Goal: Task Accomplishment & Management: Manage account settings

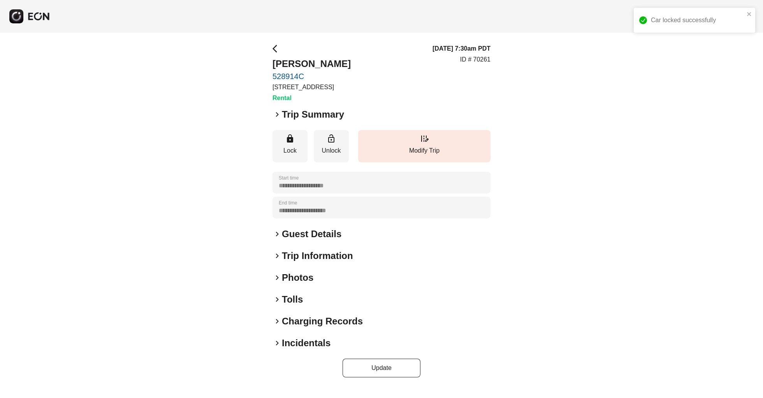
click at [320, 92] on p "[STREET_ADDRESS]" at bounding box center [311, 87] width 78 height 9
click at [282, 151] on button "lock Lock" at bounding box center [289, 146] width 35 height 32
click at [277, 239] on span "keyboard_arrow_right" at bounding box center [276, 233] width 9 height 9
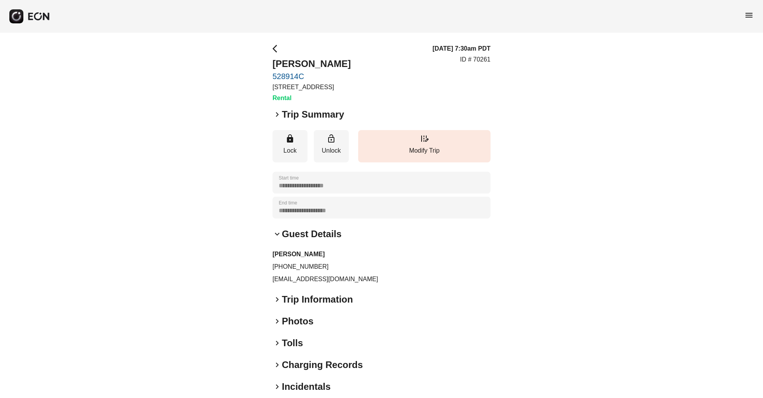
click at [273, 304] on span "keyboard_arrow_right" at bounding box center [276, 299] width 9 height 9
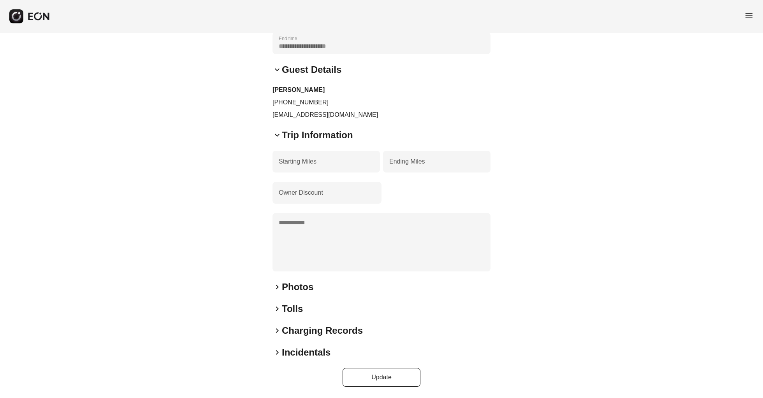
scroll to position [173, 0]
click at [278, 287] on span "keyboard_arrow_right" at bounding box center [276, 286] width 9 height 9
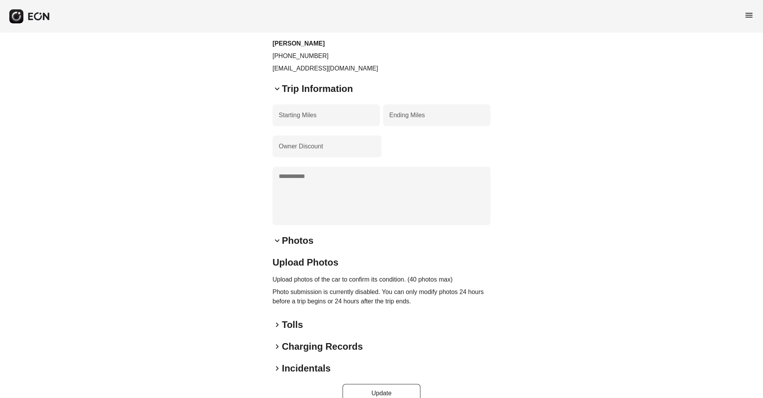
scroll to position [216, 0]
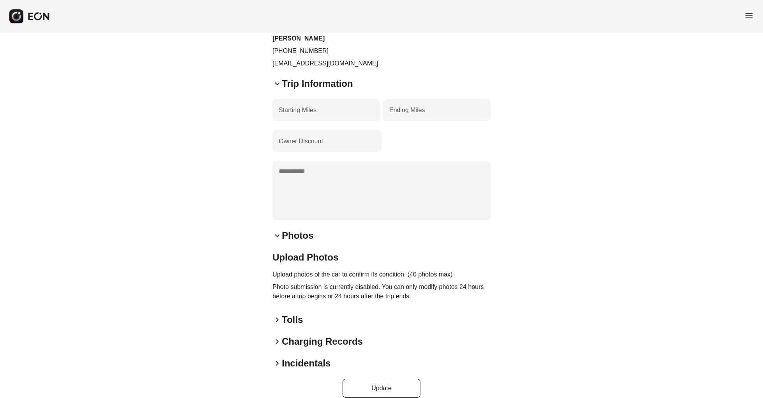
click at [274, 324] on span "keyboard_arrow_right" at bounding box center [276, 319] width 9 height 9
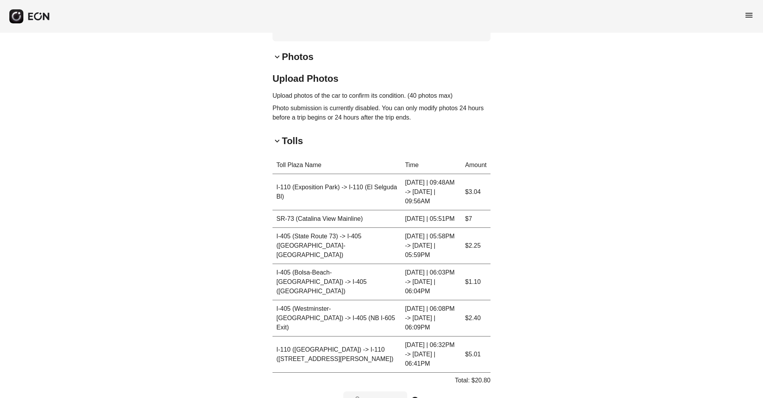
scroll to position [396, 0]
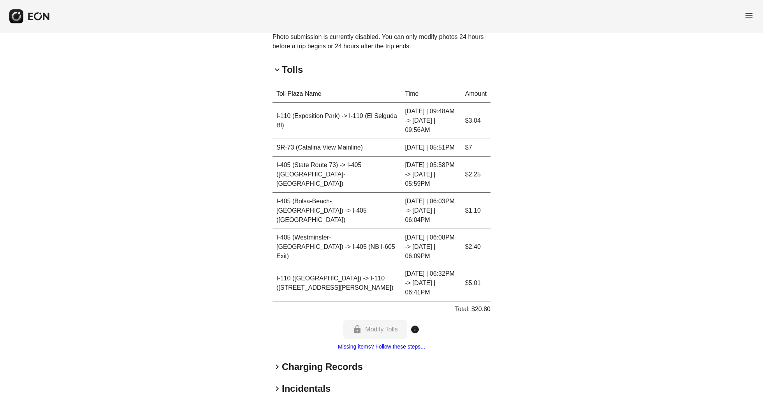
scroll to position [465, 0]
click at [388, 321] on div "lock Modify Tolls info" at bounding box center [381, 330] width 76 height 19
click at [282, 361] on h2 "Charging Records" at bounding box center [322, 367] width 81 height 12
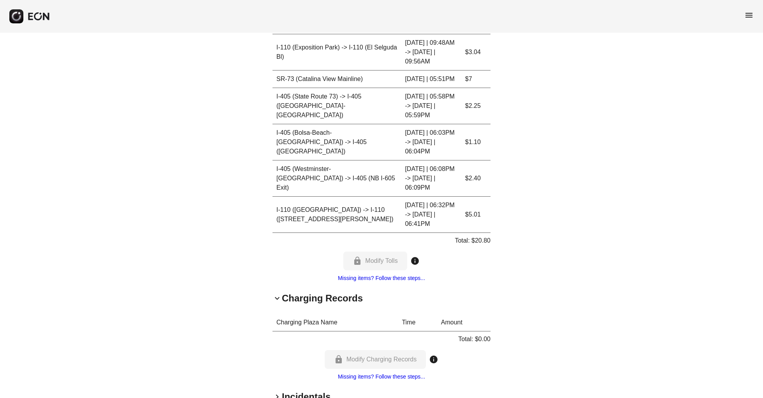
scroll to position [534, 0]
click at [299, 390] on h2 "Incidentals" at bounding box center [306, 396] width 49 height 12
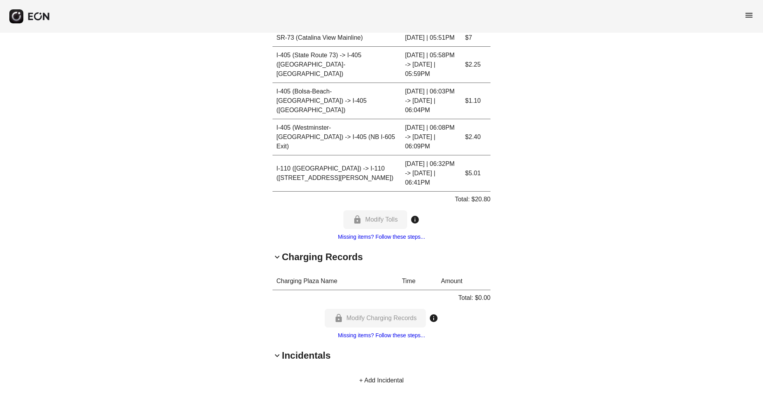
scroll to position [639, 0]
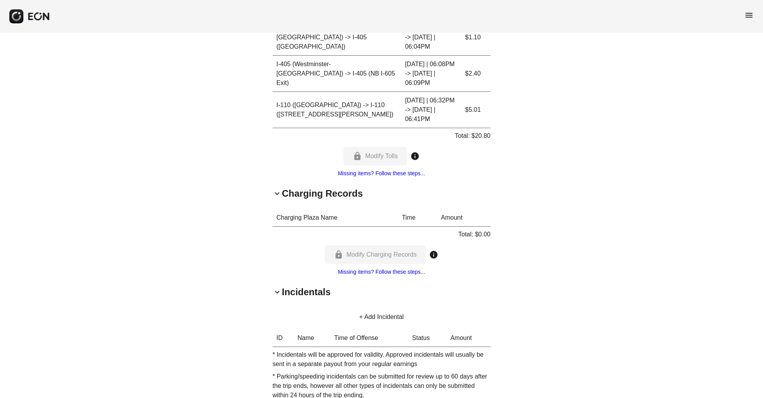
click at [372, 269] on link "Missing items? Follow these steps..." at bounding box center [381, 272] width 87 height 6
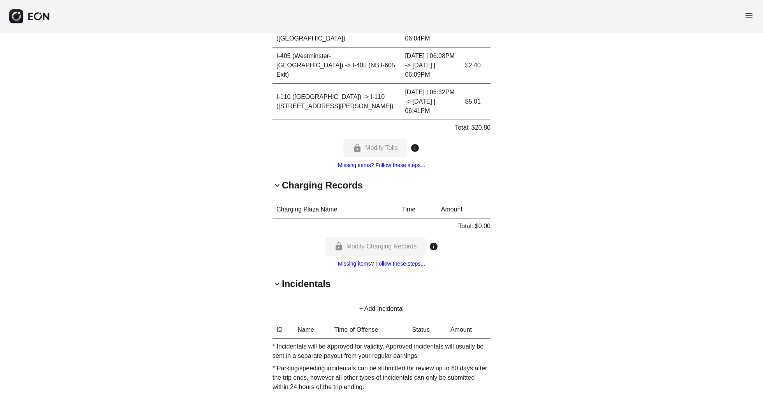
scroll to position [646, 0]
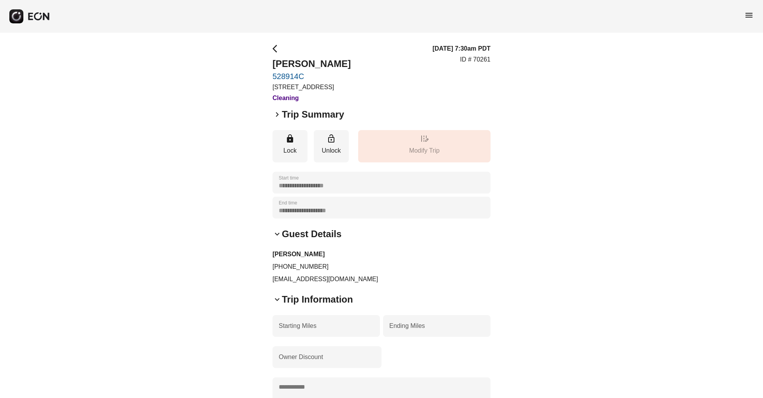
scroll to position [0, 0]
click at [341, 306] on h2 "Trip Information" at bounding box center [317, 299] width 71 height 12
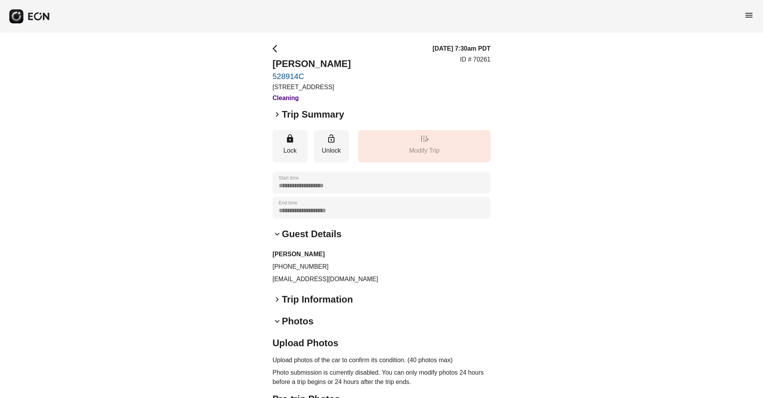
click at [300, 327] on h2 "Photos" at bounding box center [298, 321] width 32 height 12
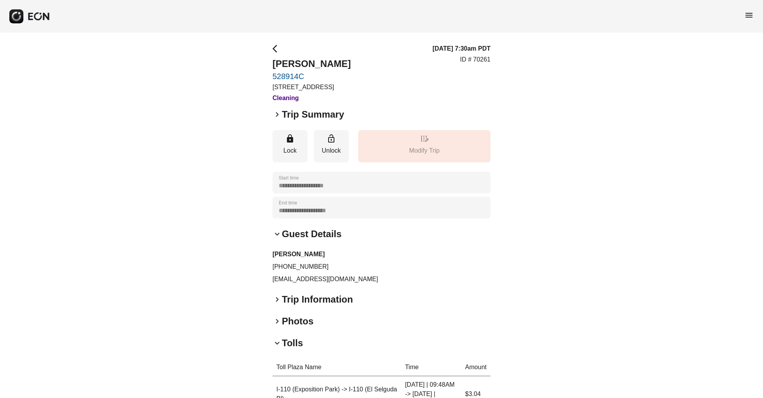
click at [290, 349] on h2 "Tolls" at bounding box center [292, 343] width 21 height 12
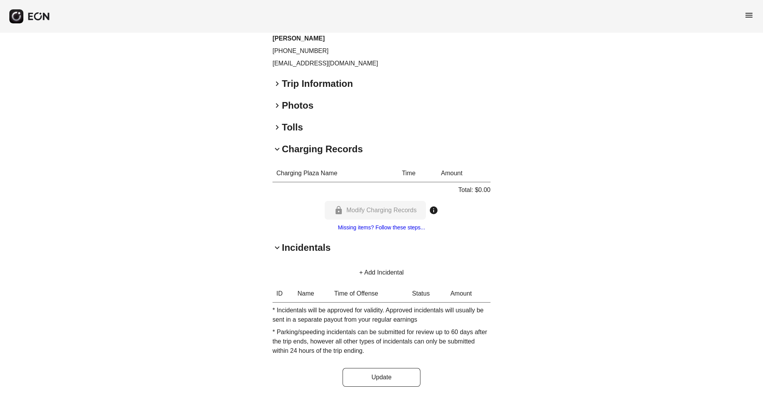
scroll to position [224, 0]
click at [299, 249] on h2 "Incidentals" at bounding box center [306, 247] width 49 height 12
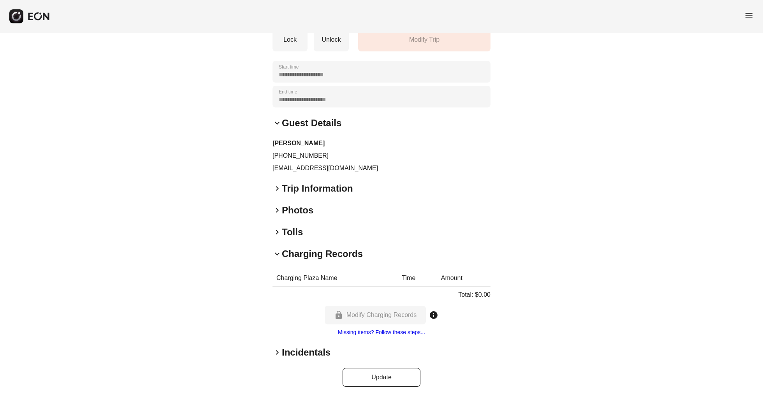
scroll to position [120, 0]
click at [299, 344] on div "**********" at bounding box center [381, 159] width 218 height 453
click at [304, 353] on h2 "Incidentals" at bounding box center [306, 352] width 49 height 12
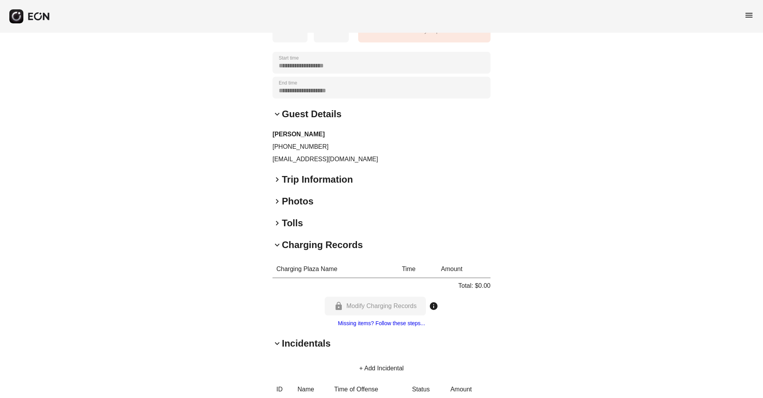
click at [304, 349] on h2 "Incidentals" at bounding box center [306, 343] width 49 height 12
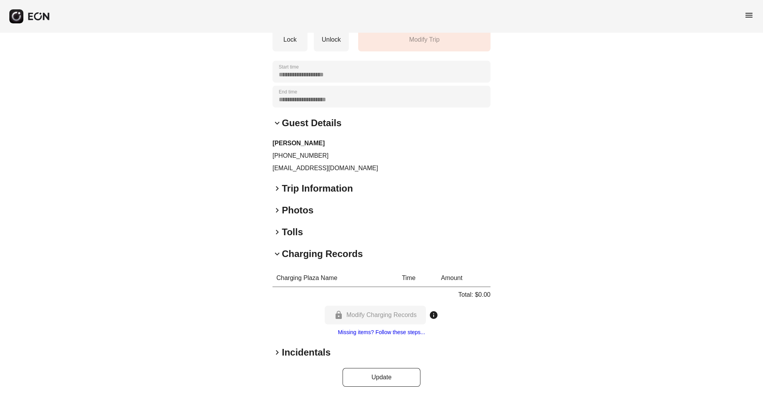
click at [290, 353] on h2 "Incidentals" at bounding box center [306, 352] width 49 height 12
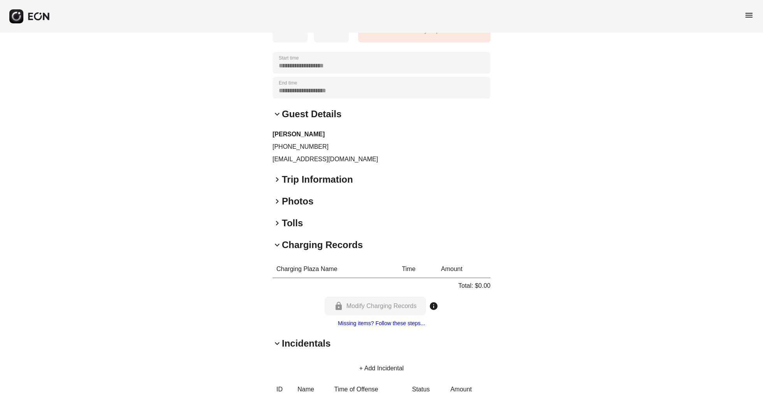
click at [297, 349] on h2 "Incidentals" at bounding box center [306, 343] width 49 height 12
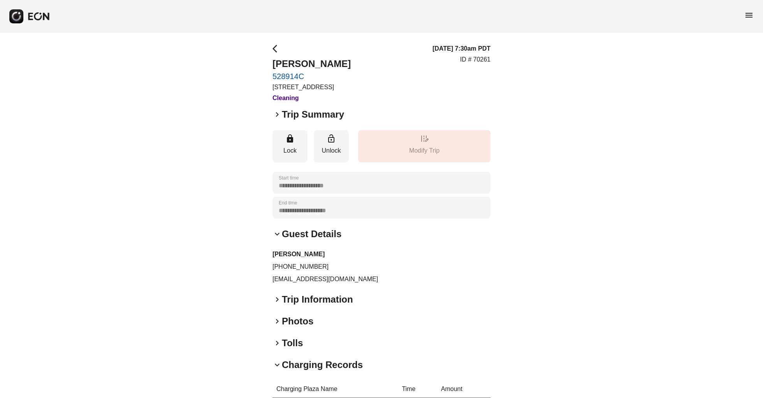
scroll to position [0, 0]
click at [278, 53] on span "arrow_back_ios" at bounding box center [276, 48] width 9 height 9
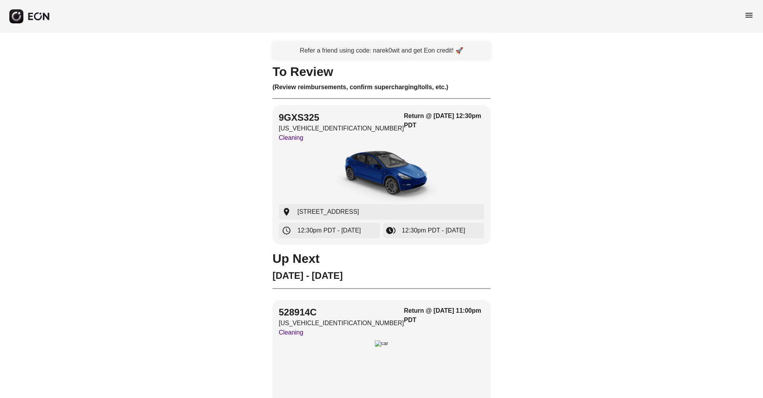
click at [310, 83] on h3 "(Review reimbursements, confirm supercharging/tolls, etc.)" at bounding box center [381, 87] width 218 height 9
click at [410, 82] on div "To Review (Review reimbursements, confirm supercharging/tolls, etc.) 9GXS325 [U…" at bounding box center [381, 155] width 218 height 177
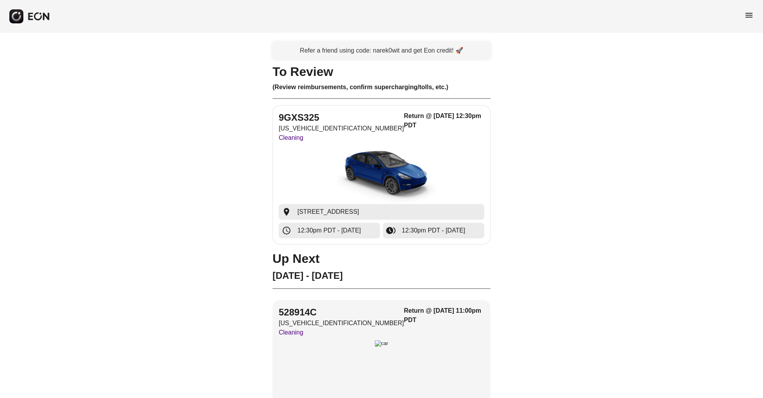
click at [436, 232] on span "12:30pm PDT - [DATE]" at bounding box center [433, 230] width 63 height 9
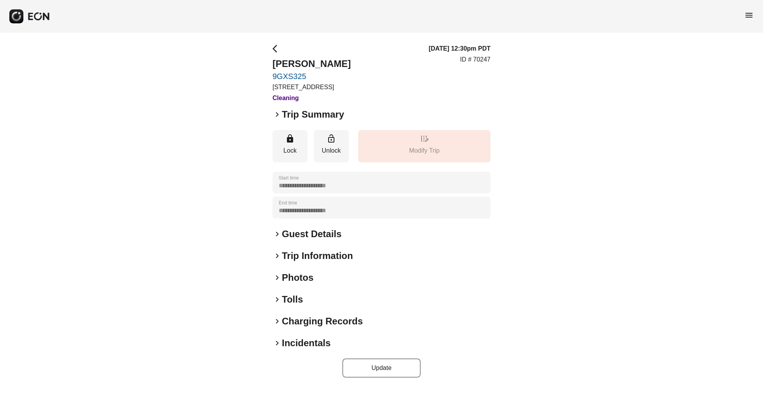
click at [287, 103] on h3 "Cleaning" at bounding box center [311, 97] width 78 height 9
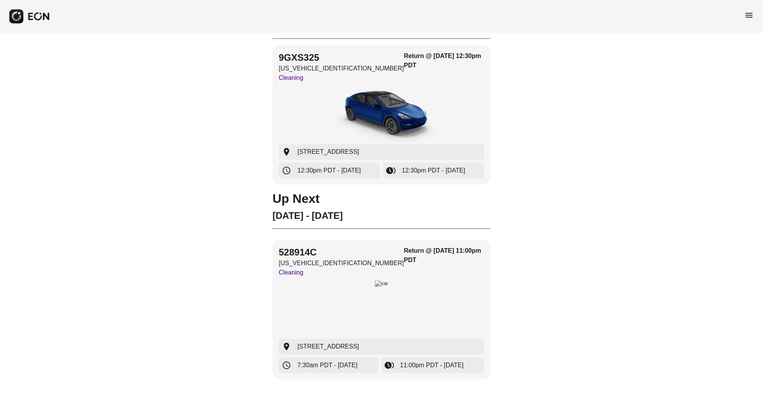
scroll to position [60, 0]
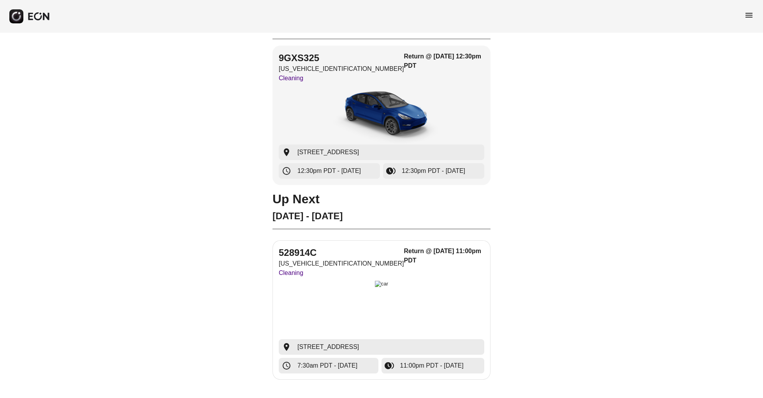
click at [296, 277] on p "Cleaning" at bounding box center [341, 272] width 125 height 9
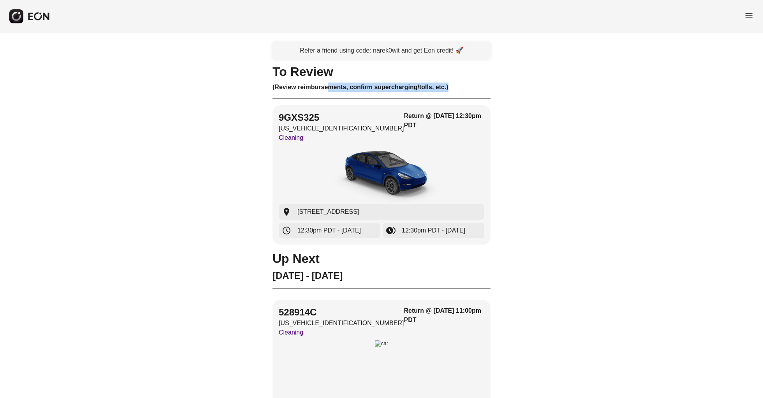
drag, startPoint x: 329, startPoint y: 85, endPoint x: 465, endPoint y: 89, distance: 136.3
click at [465, 89] on h3 "(Review reimbursements, confirm supercharging/tolls, etc.)" at bounding box center [381, 87] width 218 height 9
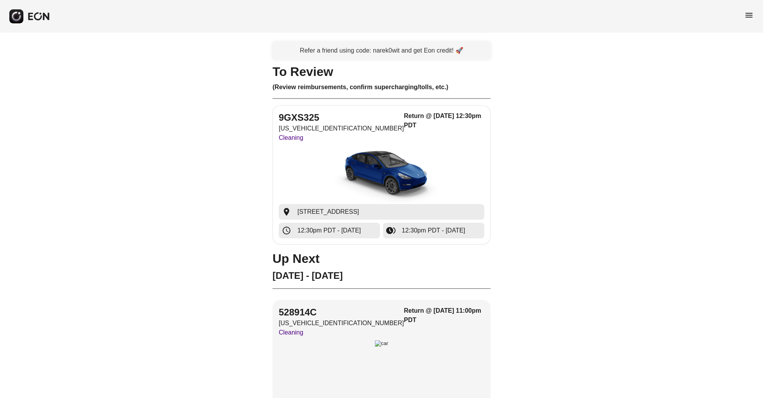
click at [312, 164] on div "button" at bounding box center [381, 175] width 205 height 58
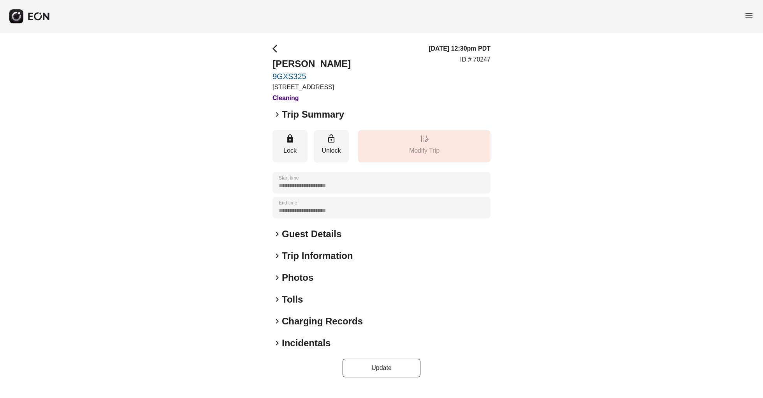
click at [324, 218] on div "**********" at bounding box center [381, 208] width 218 height 22
click at [340, 189] on div "**********" at bounding box center [381, 183] width 218 height 22
click at [312, 240] on h2 "Guest Details" at bounding box center [312, 234] width 60 height 12
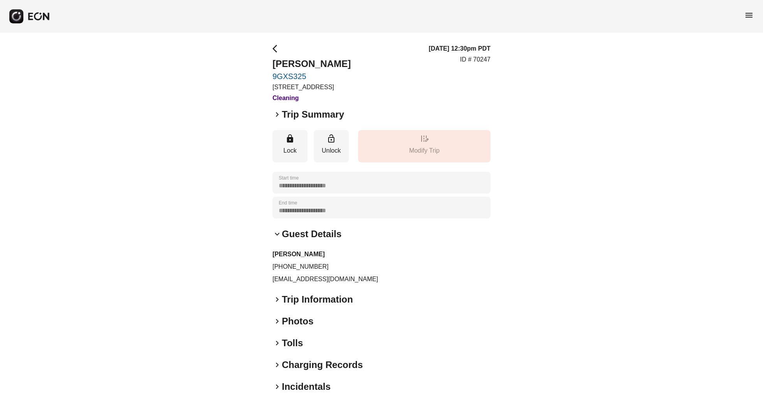
click at [290, 306] on h2 "Trip Information" at bounding box center [317, 299] width 71 height 12
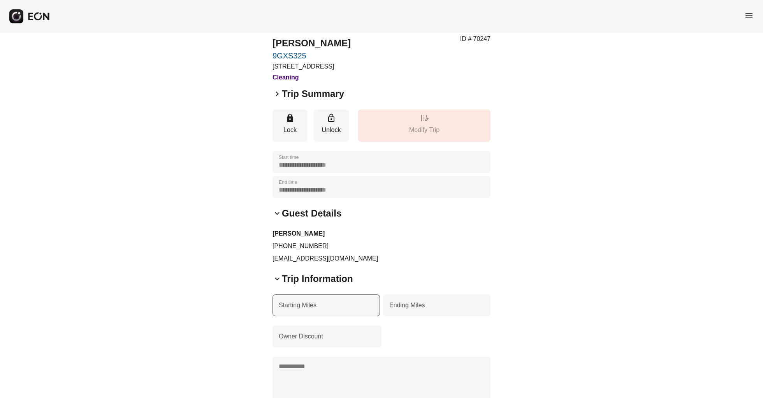
scroll to position [22, 0]
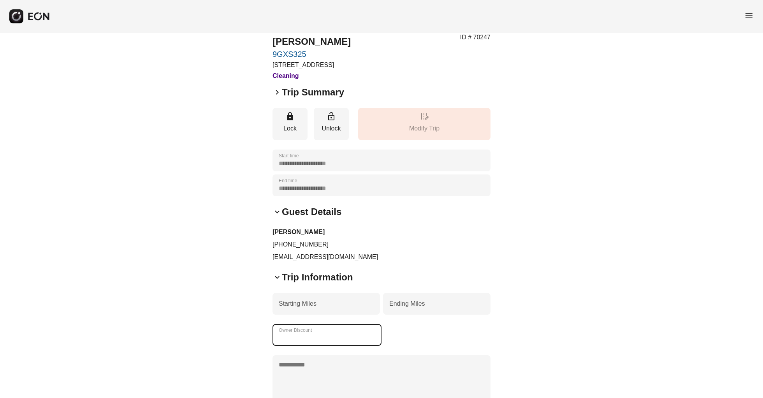
click at [372, 346] on Discount "**" at bounding box center [326, 335] width 109 height 22
click at [372, 343] on Discount "**" at bounding box center [326, 335] width 109 height 22
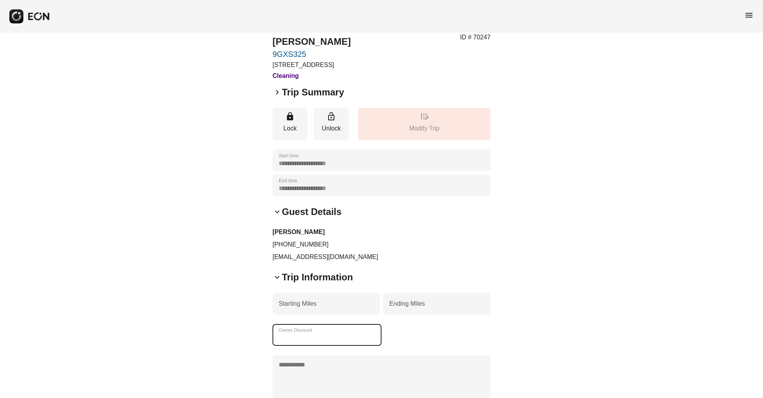
click at [372, 343] on Discount "**" at bounding box center [326, 335] width 109 height 22
click at [372, 344] on Discount "**" at bounding box center [326, 335] width 109 height 22
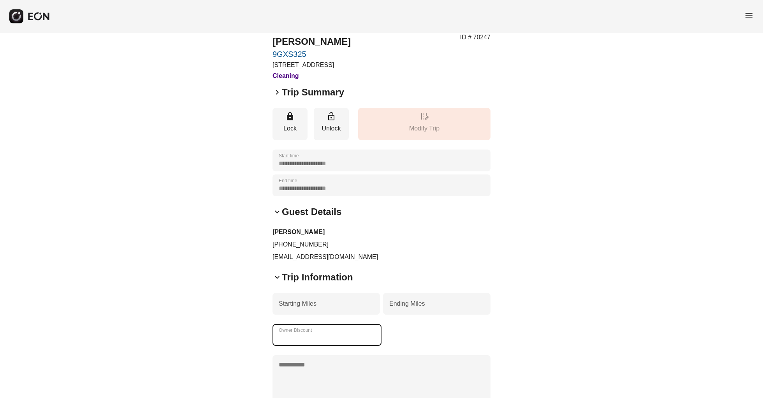
click at [372, 344] on Discount "**" at bounding box center [326, 335] width 109 height 22
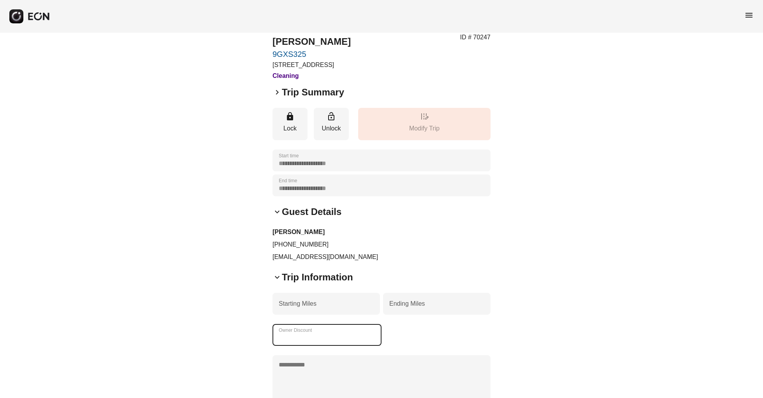
type Discount "*"
click at [372, 344] on Discount "Owner Discount" at bounding box center [326, 335] width 109 height 22
click at [372, 344] on Discount "*" at bounding box center [326, 335] width 109 height 22
type Discount "*"
click at [372, 346] on Discount "Owner Discount" at bounding box center [326, 335] width 109 height 22
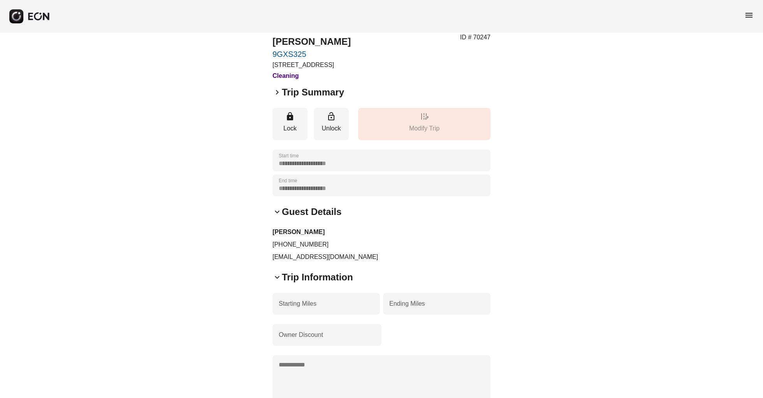
click at [395, 346] on div "Owner Discount" at bounding box center [381, 335] width 218 height 22
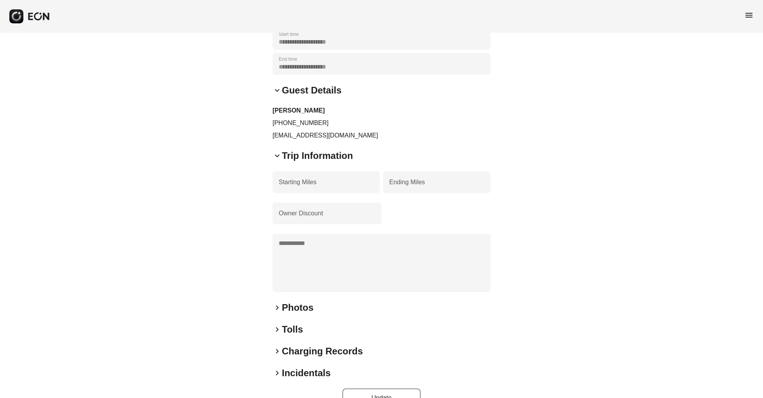
scroll to position [146, 0]
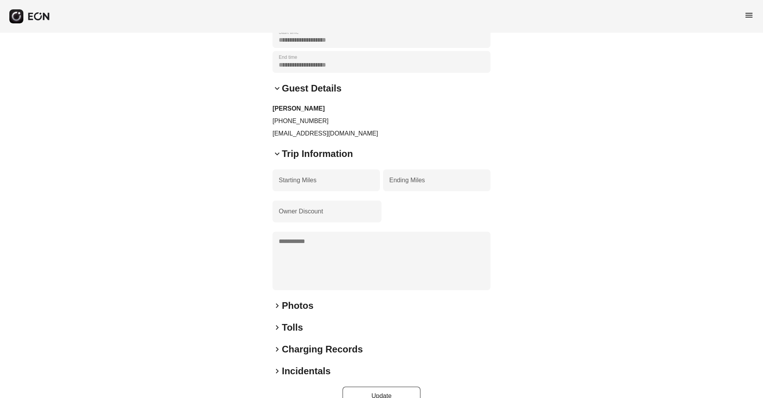
click at [278, 310] on span "keyboard_arrow_right" at bounding box center [276, 305] width 9 height 9
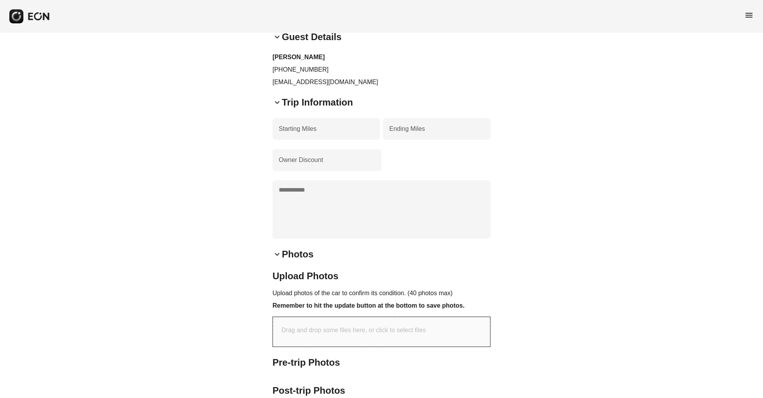
scroll to position [197, 0]
click at [448, 334] on div "Drag and drop some files here, or click to select files" at bounding box center [381, 332] width 217 height 30
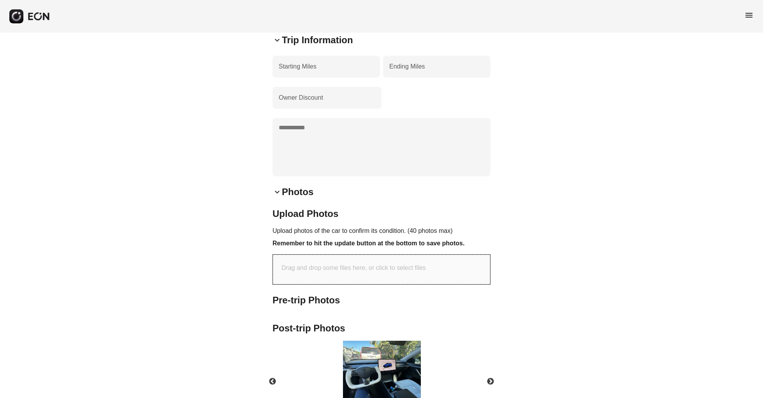
scroll to position [295, 0]
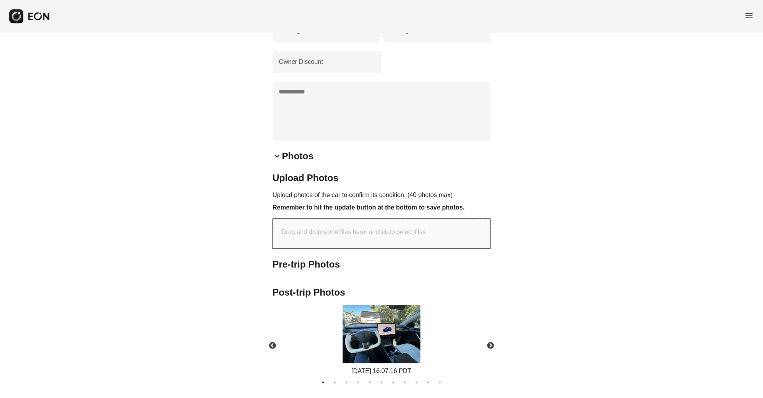
click at [394, 352] on img at bounding box center [381, 334] width 78 height 58
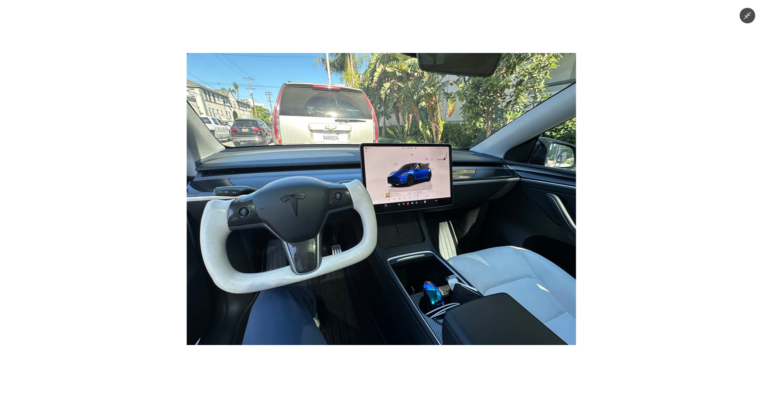
click at [386, 269] on img at bounding box center [381, 199] width 389 height 292
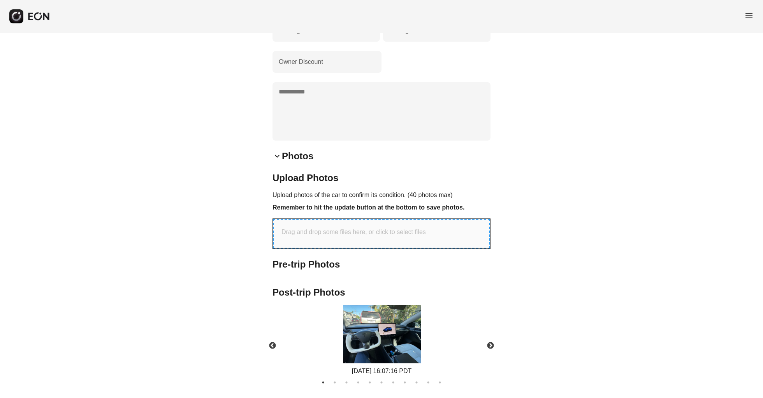
click at [386, 270] on h2 "Pre-trip Photos" at bounding box center [381, 264] width 218 height 12
click at [491, 355] on button "Next" at bounding box center [490, 345] width 27 height 27
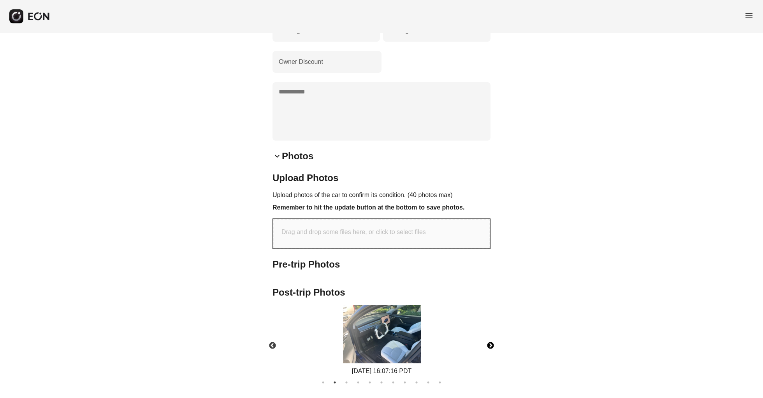
click at [491, 355] on button "Next" at bounding box center [490, 345] width 27 height 27
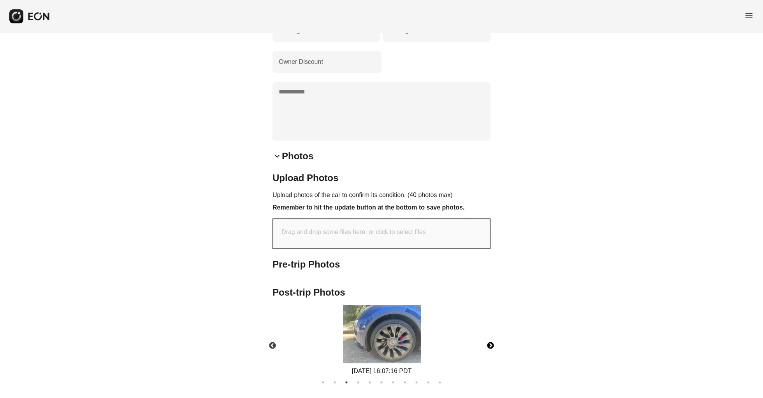
click at [491, 355] on button "Next" at bounding box center [490, 345] width 27 height 27
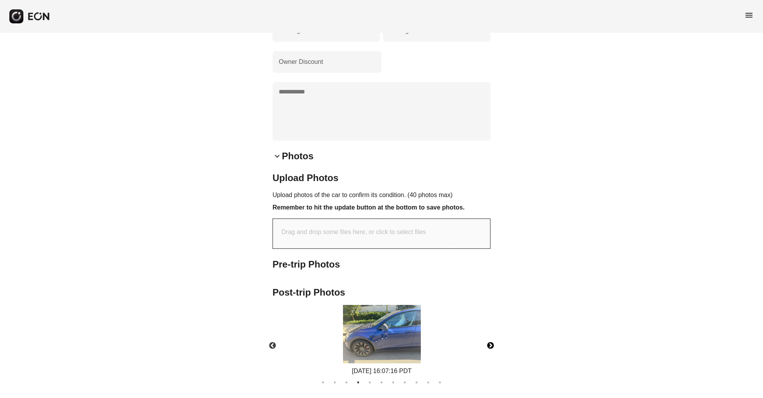
click at [491, 355] on button "Next" at bounding box center [490, 345] width 27 height 27
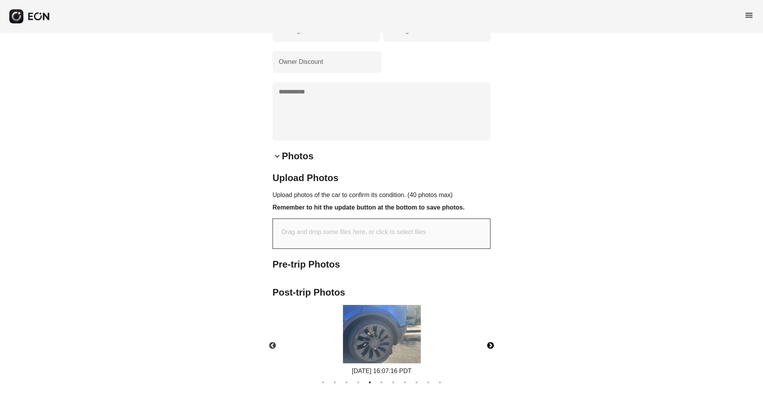
click at [491, 355] on button "Next" at bounding box center [490, 345] width 27 height 27
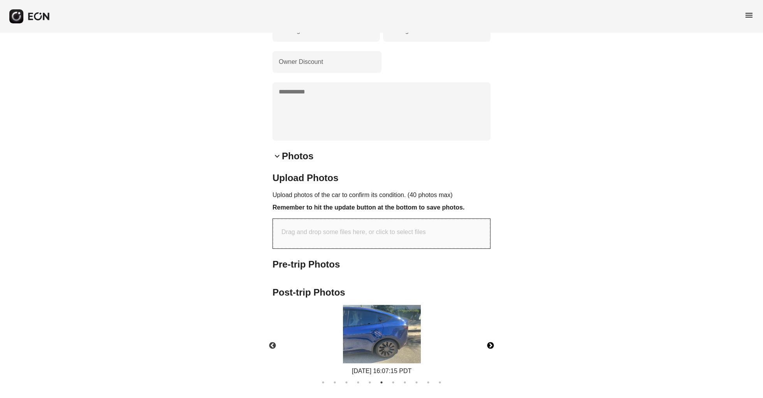
click at [491, 355] on button "Next" at bounding box center [490, 345] width 27 height 27
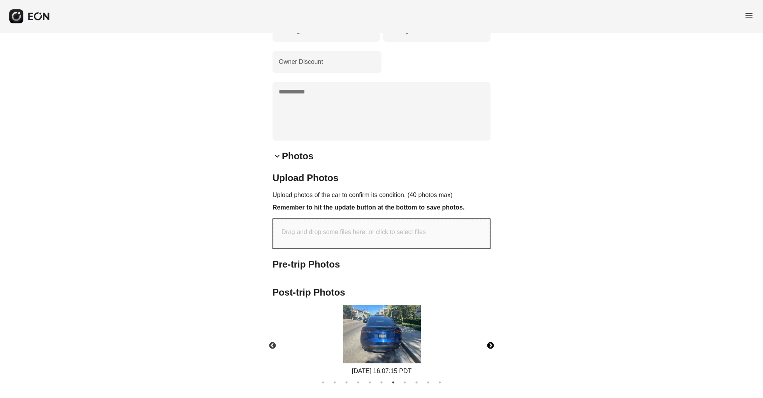
click at [491, 355] on button "Next" at bounding box center [490, 345] width 27 height 27
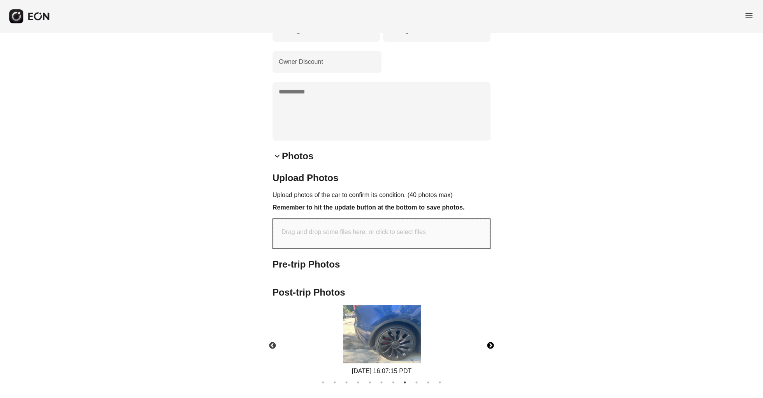
click at [491, 355] on button "Next" at bounding box center [490, 345] width 27 height 27
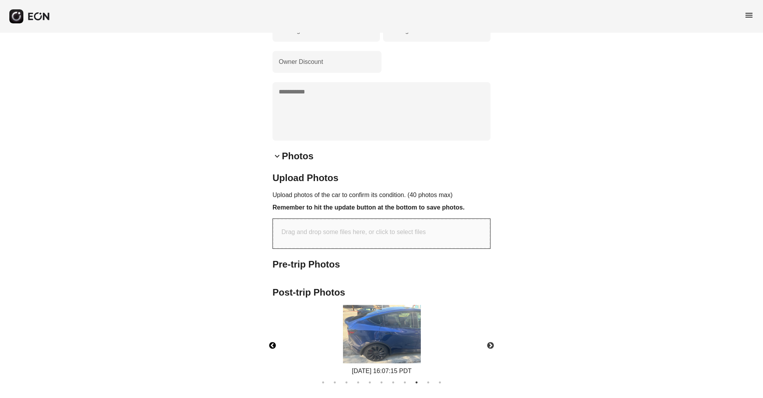
click at [275, 349] on button "Previous" at bounding box center [272, 345] width 27 height 27
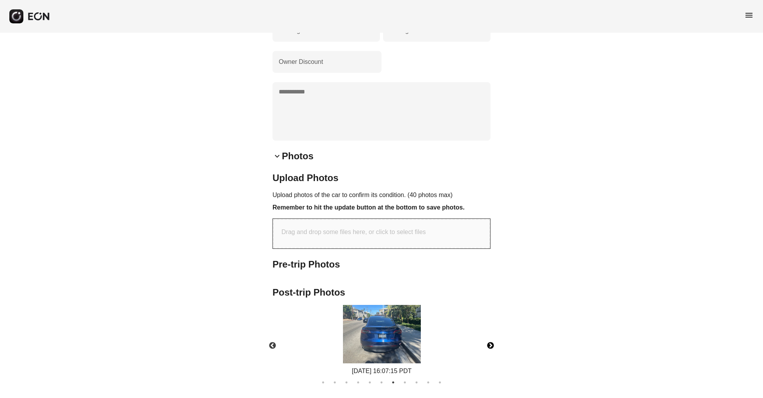
click at [492, 355] on button "Next" at bounding box center [490, 345] width 27 height 27
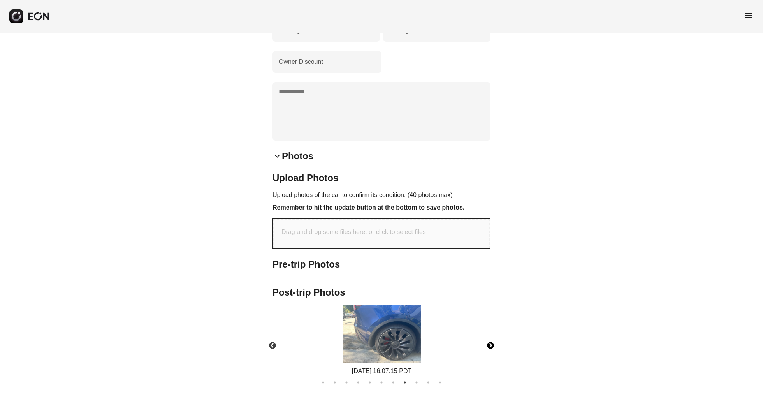
click at [492, 355] on button "Next" at bounding box center [490, 345] width 27 height 27
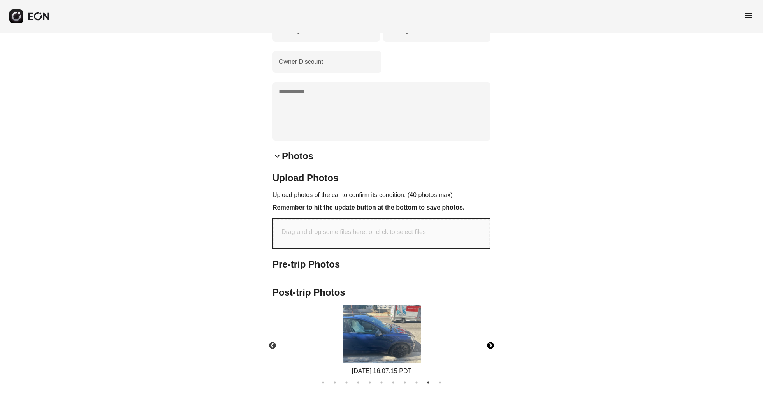
click at [492, 355] on button "Next" at bounding box center [490, 345] width 27 height 27
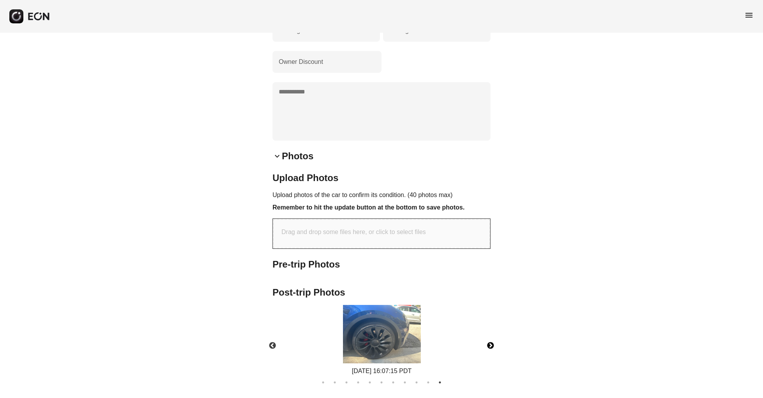
click at [492, 355] on button "Next" at bounding box center [490, 345] width 27 height 27
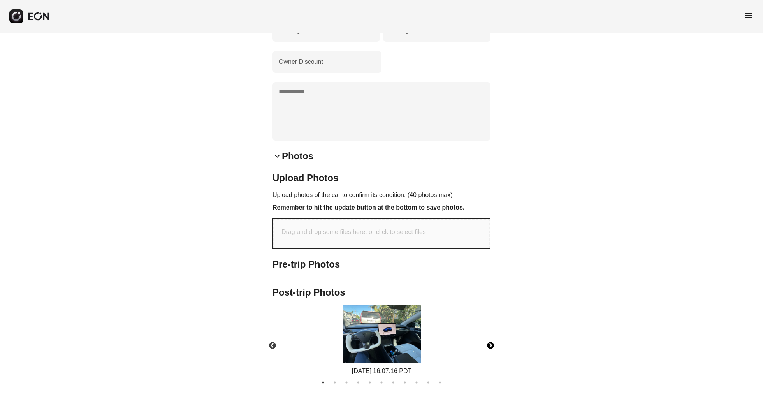
click at [492, 355] on button "Next" at bounding box center [490, 345] width 27 height 27
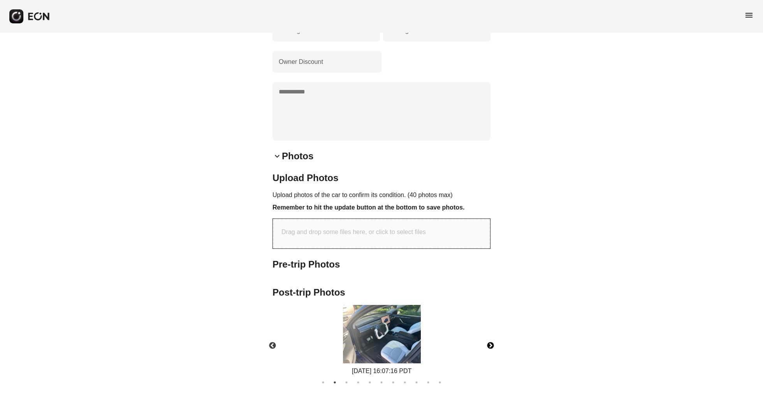
click at [492, 355] on button "Next" at bounding box center [490, 345] width 27 height 27
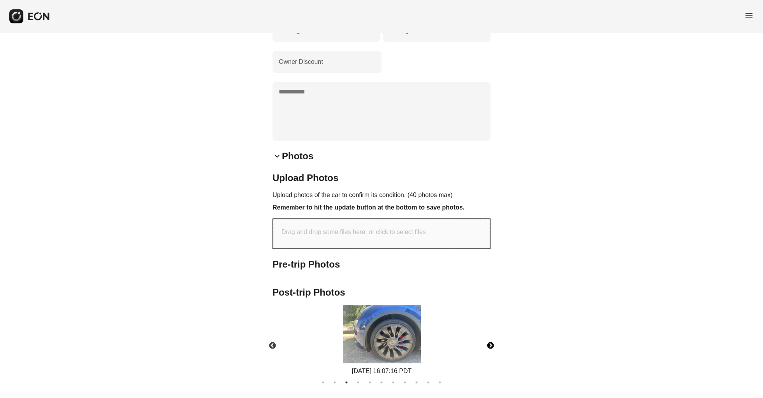
click at [492, 355] on button "Next" at bounding box center [490, 345] width 27 height 27
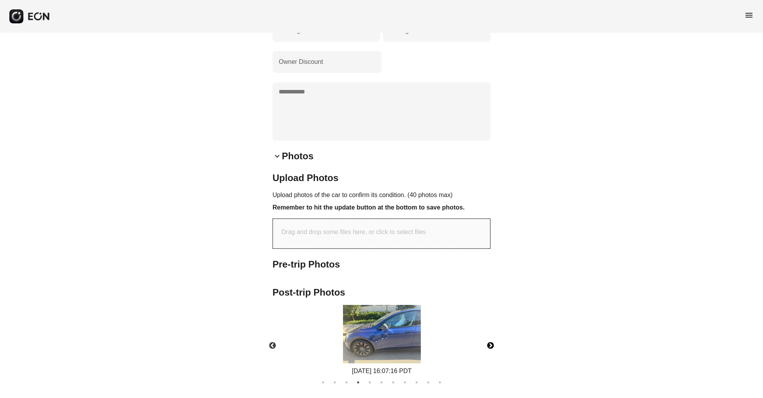
click at [492, 355] on button "Next" at bounding box center [490, 345] width 27 height 27
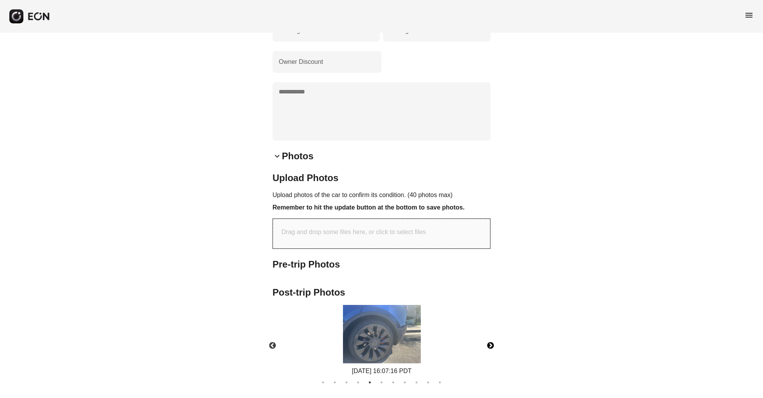
click at [492, 355] on button "Next" at bounding box center [490, 345] width 27 height 27
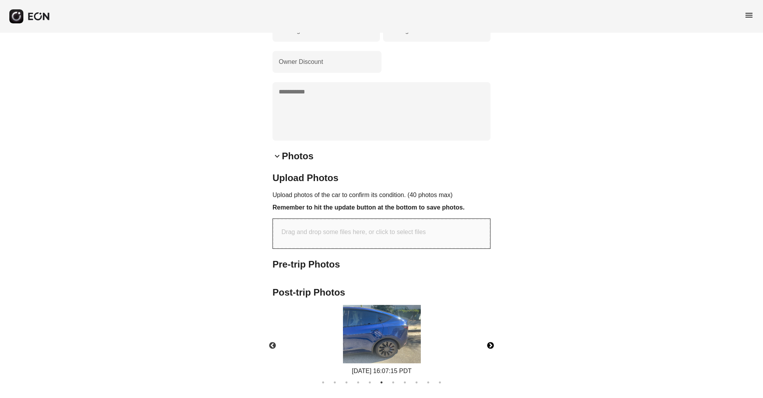
click at [492, 355] on button "Next" at bounding box center [490, 345] width 27 height 27
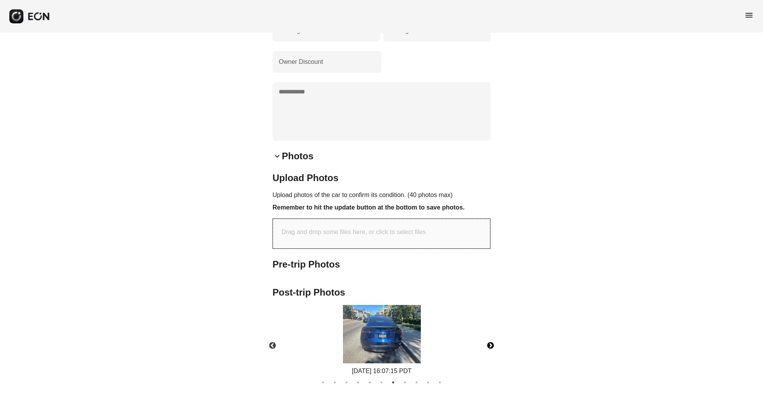
click at [492, 355] on button "Next" at bounding box center [490, 345] width 27 height 27
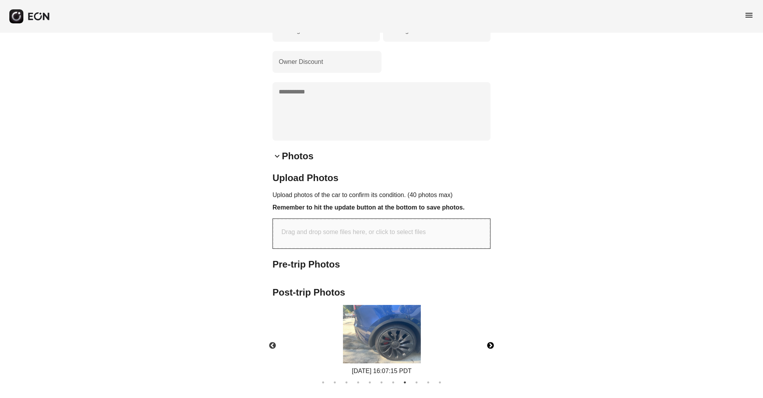
click at [492, 355] on button "Next" at bounding box center [490, 345] width 27 height 27
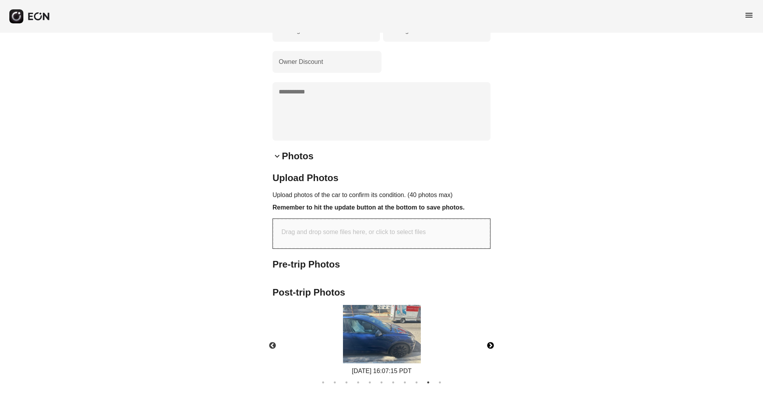
click at [492, 355] on button "Next" at bounding box center [490, 345] width 27 height 27
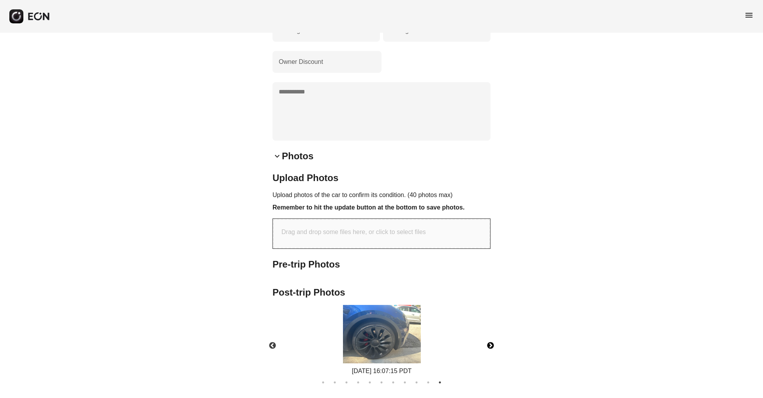
click at [492, 355] on button "Next" at bounding box center [490, 345] width 27 height 27
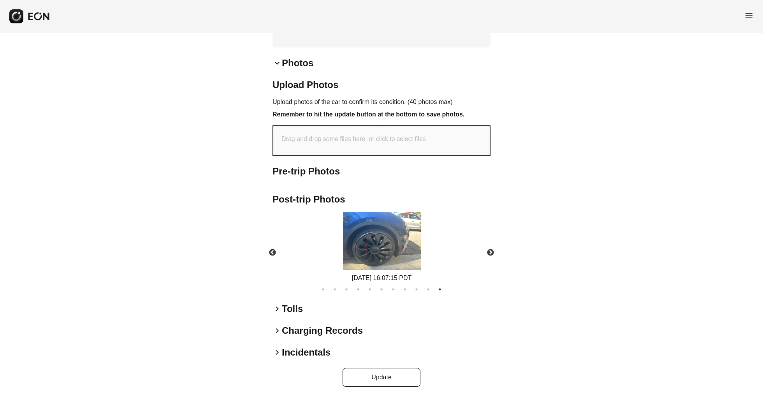
scroll to position [397, 0]
click at [298, 315] on h2 "Tolls" at bounding box center [292, 308] width 21 height 12
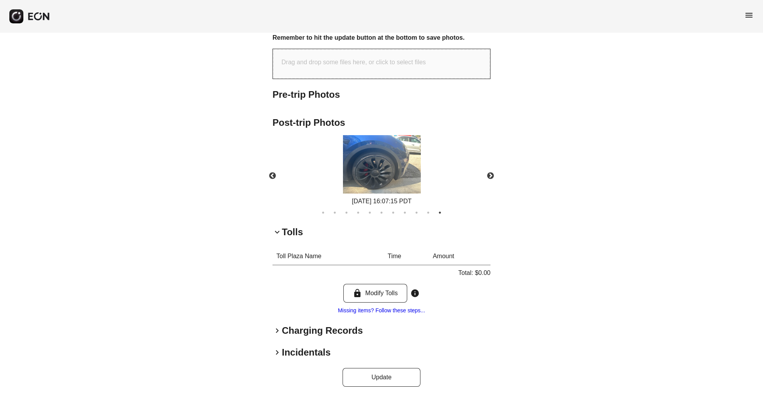
scroll to position [474, 0]
click at [307, 346] on h2 "Incidentals" at bounding box center [306, 352] width 49 height 12
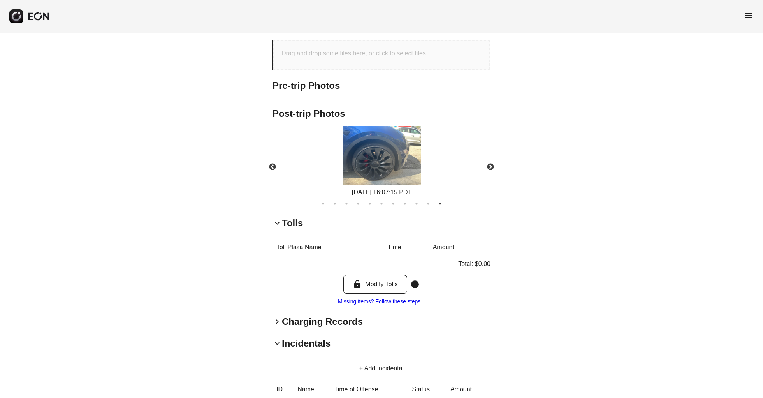
click at [318, 337] on div "**********" at bounding box center [381, 26] width 218 height 912
click at [318, 327] on h2 "Charging Records" at bounding box center [322, 321] width 81 height 12
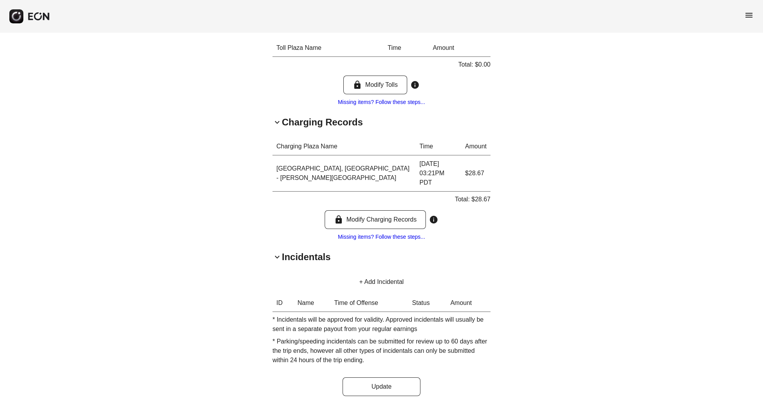
scroll to position [673, 0]
click at [293, 251] on h2 "Incidentals" at bounding box center [306, 257] width 49 height 12
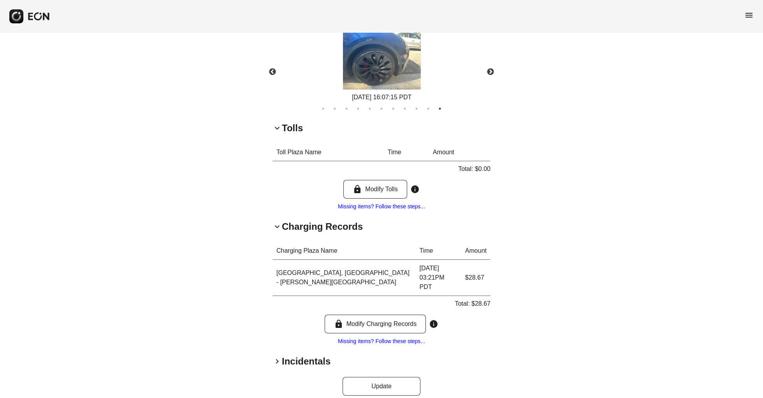
scroll to position [568, 0]
click at [279, 357] on span "keyboard_arrow_right" at bounding box center [276, 361] width 9 height 9
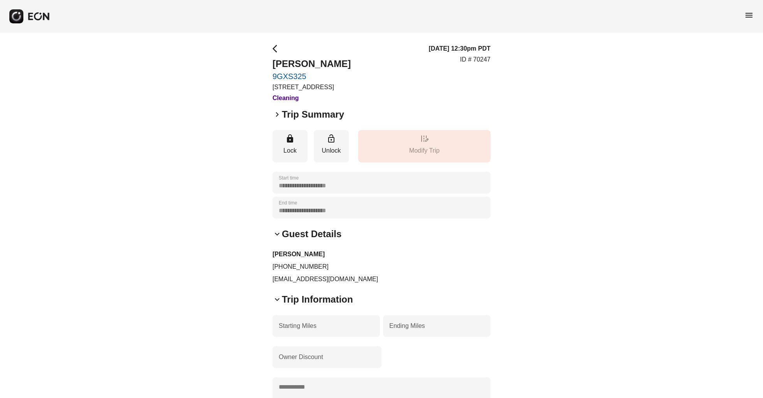
scroll to position [0, 0]
